Goal: Task Accomplishment & Management: Manage account settings

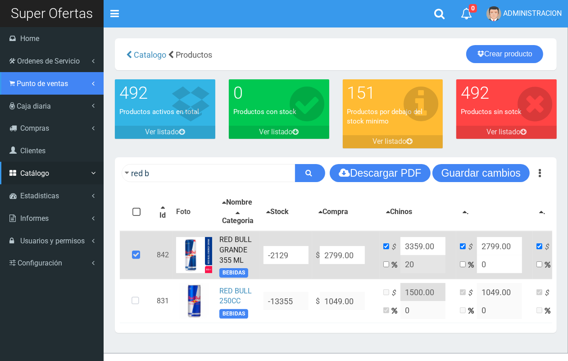
click at [42, 92] on link "Punto de ventas" at bounding box center [52, 83] width 104 height 23
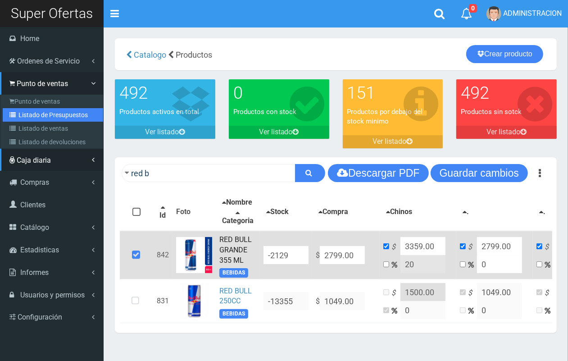
click at [51, 115] on link "Listado de Presupuestos" at bounding box center [53, 115] width 101 height 14
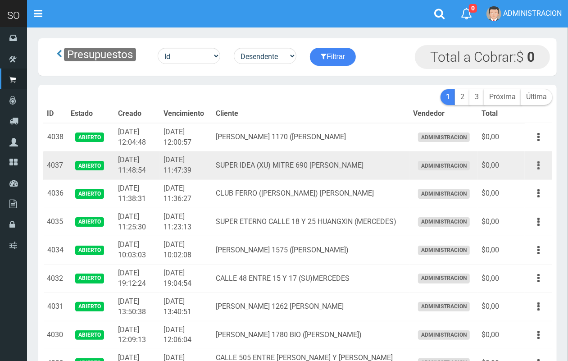
drag, startPoint x: 545, startPoint y: 164, endPoint x: 540, endPoint y: 170, distance: 7.8
click at [544, 164] on button "button" at bounding box center [539, 166] width 20 height 16
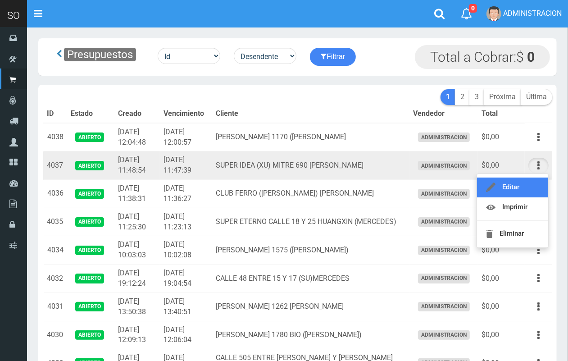
click at [523, 185] on link "Editar" at bounding box center [512, 188] width 71 height 20
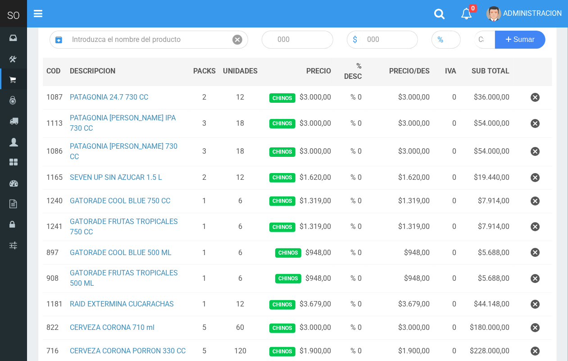
scroll to position [215, 0]
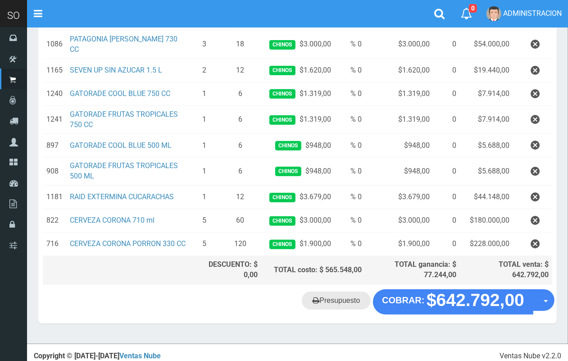
click at [353, 298] on link "Presupuesto" at bounding box center [336, 301] width 69 height 18
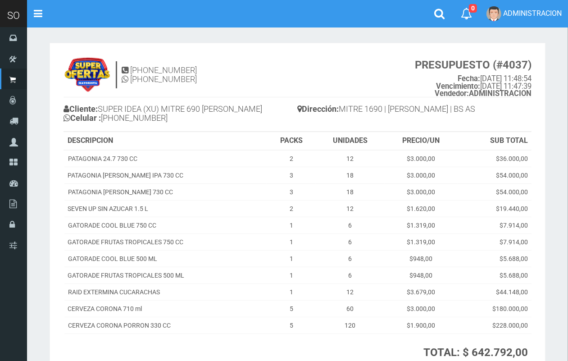
scroll to position [13, 0]
